Goal: Find specific page/section: Find specific page/section

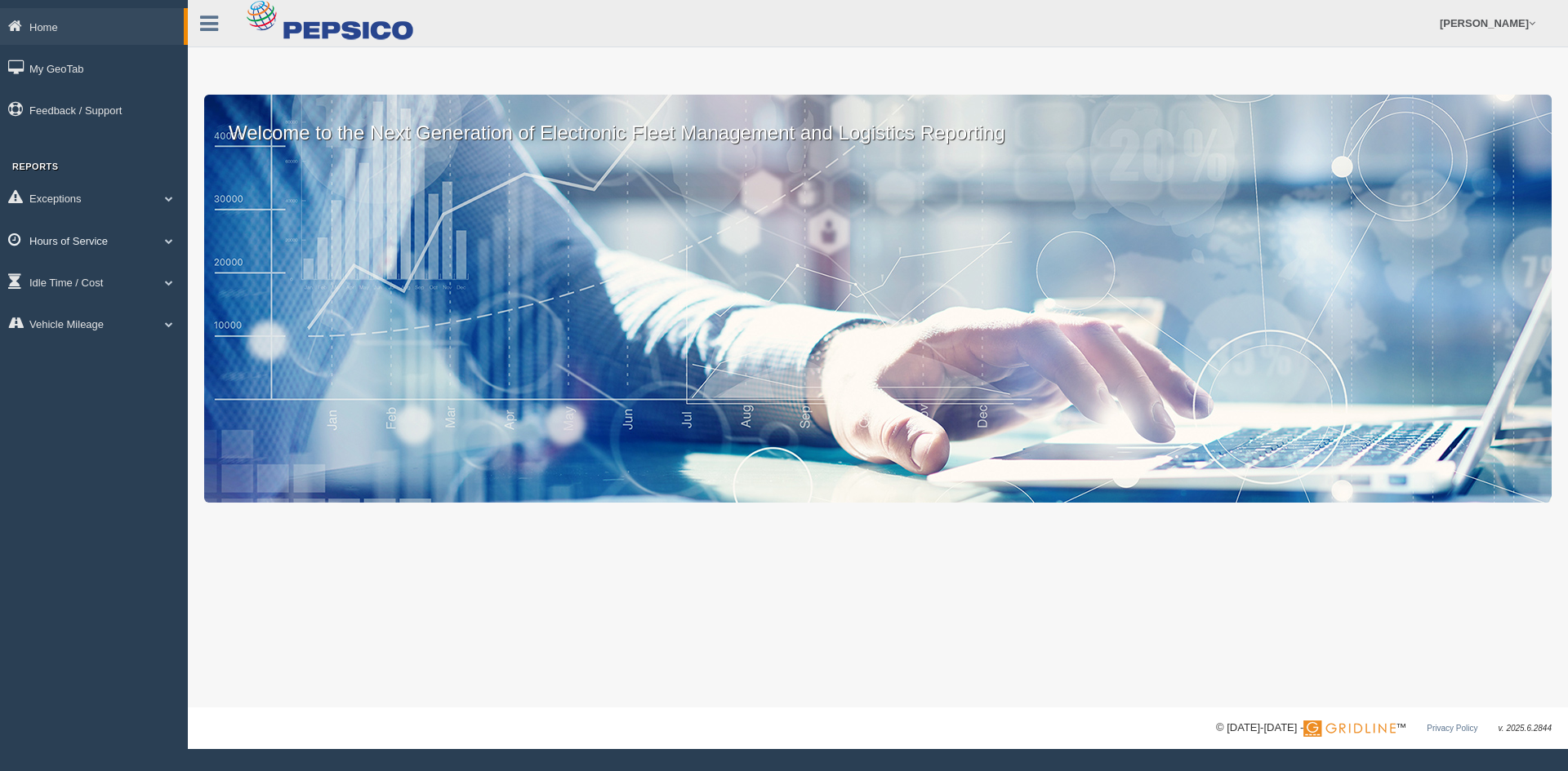
click at [58, 242] on link "Hours of Service" at bounding box center [94, 240] width 188 height 37
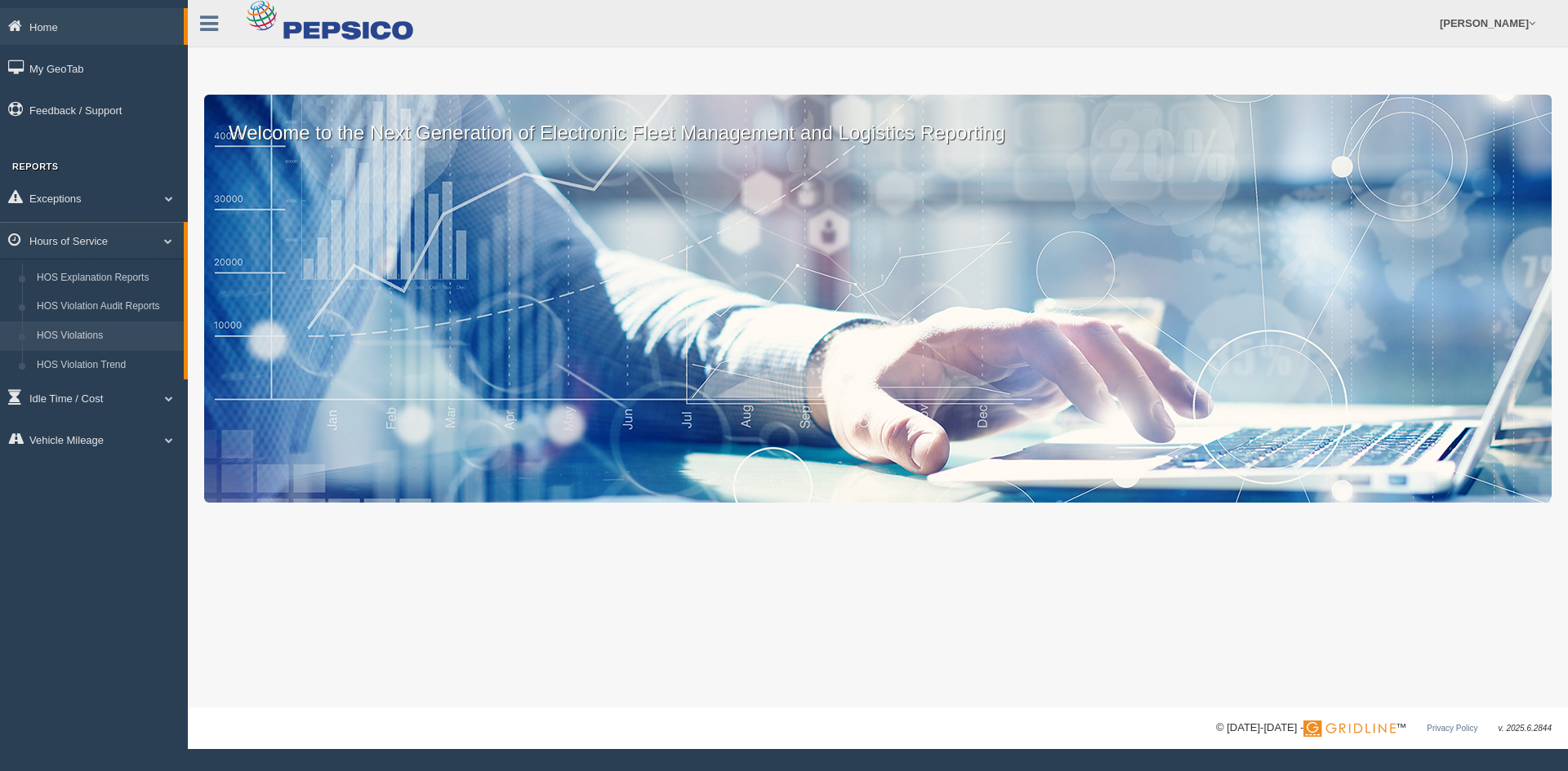
click at [87, 333] on link "HOS Violations" at bounding box center [107, 337] width 154 height 30
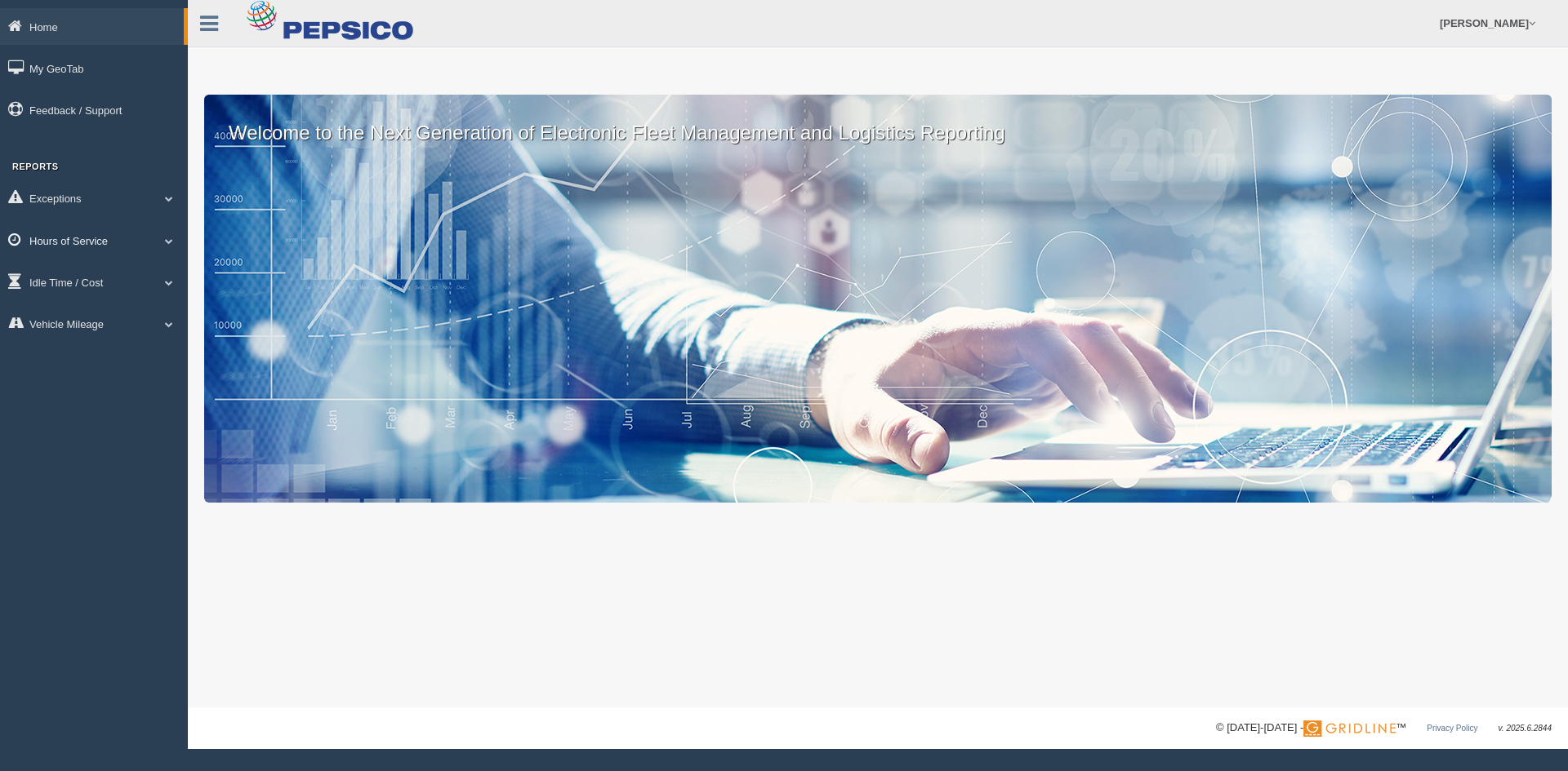
click at [91, 234] on link "Hours of Service" at bounding box center [94, 240] width 188 height 37
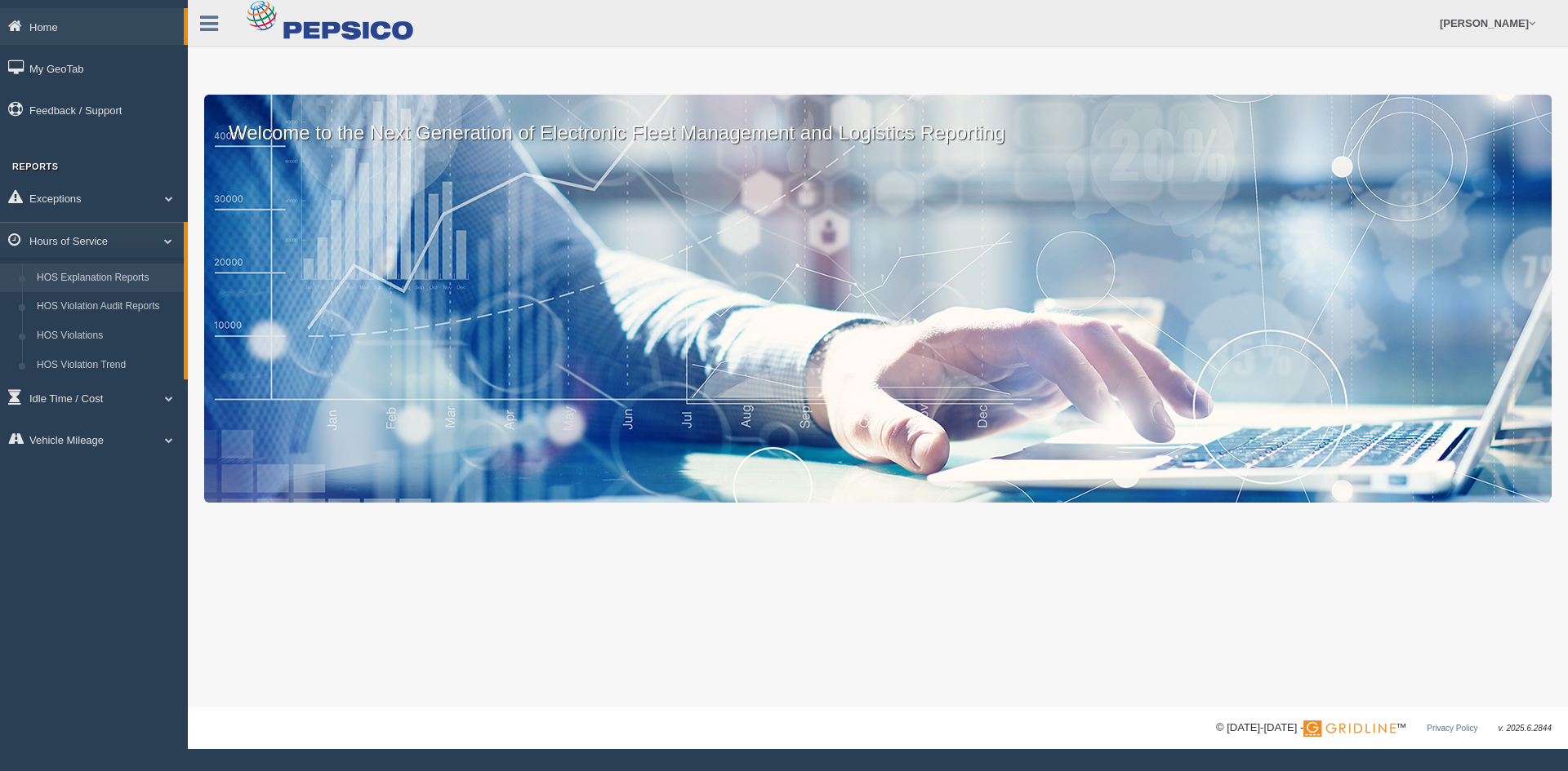
click at [75, 276] on link "HOS Explanation Reports" at bounding box center [107, 278] width 154 height 30
